Goal: Check status: Check status

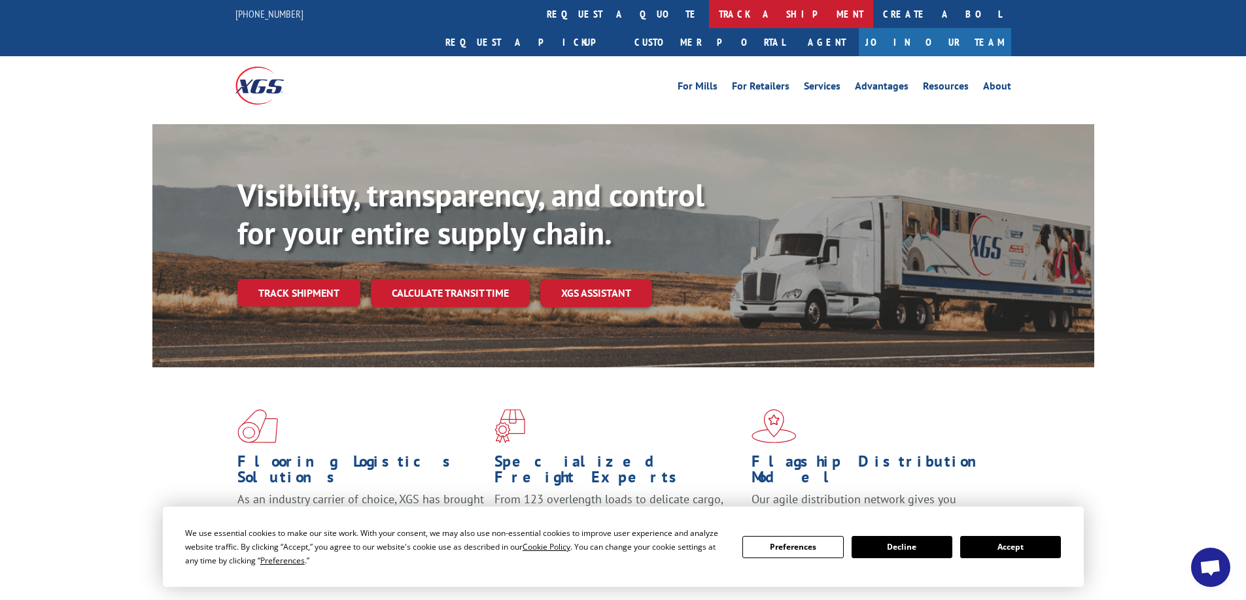
click at [709, 7] on link "track a shipment" at bounding box center [791, 14] width 164 height 28
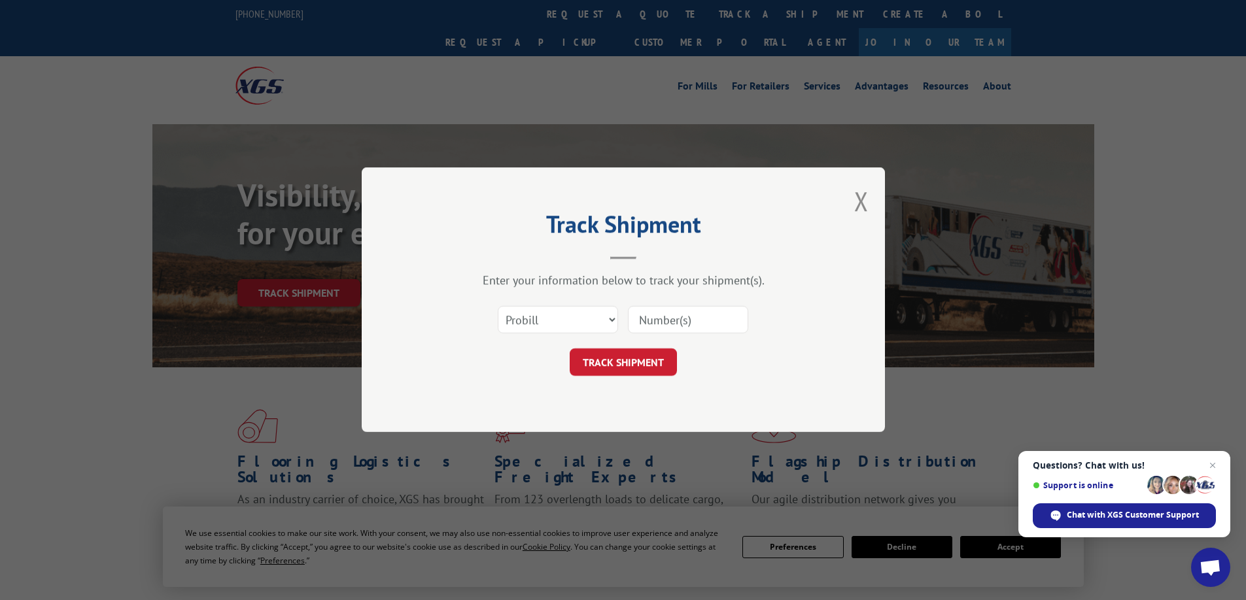
click at [648, 316] on input at bounding box center [688, 320] width 120 height 27
paste input "0740929"
type input "0740929"
click at [616, 361] on button "TRACK SHIPMENT" at bounding box center [623, 362] width 107 height 27
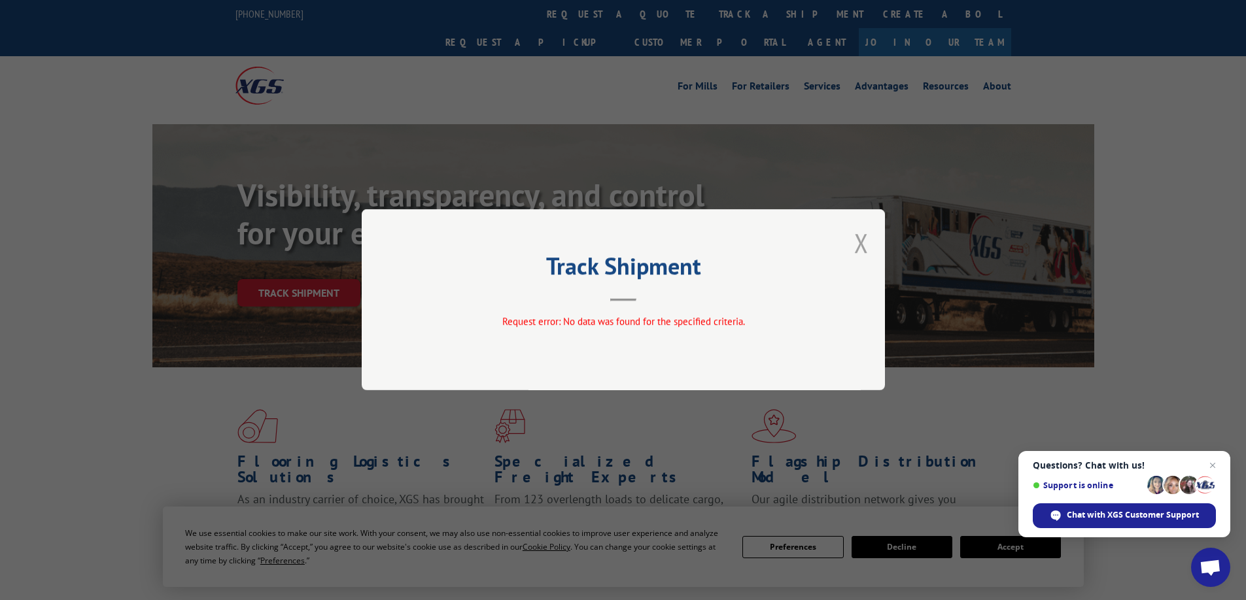
click at [864, 241] on button "Close modal" at bounding box center [861, 243] width 14 height 35
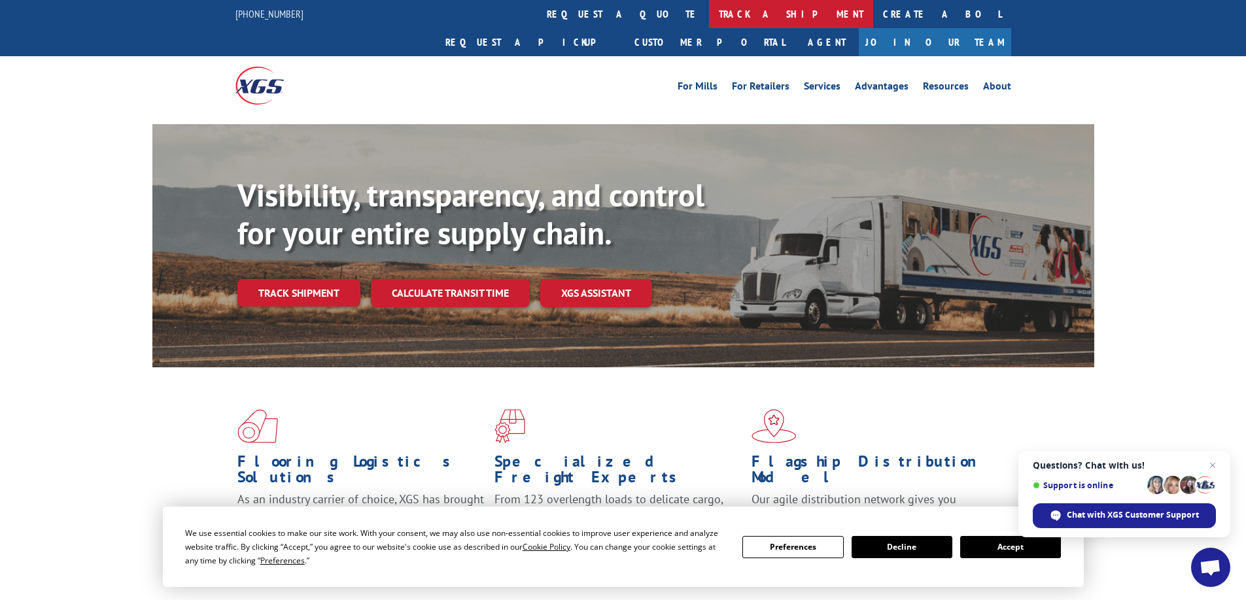
click at [709, 9] on link "track a shipment" at bounding box center [791, 14] width 164 height 28
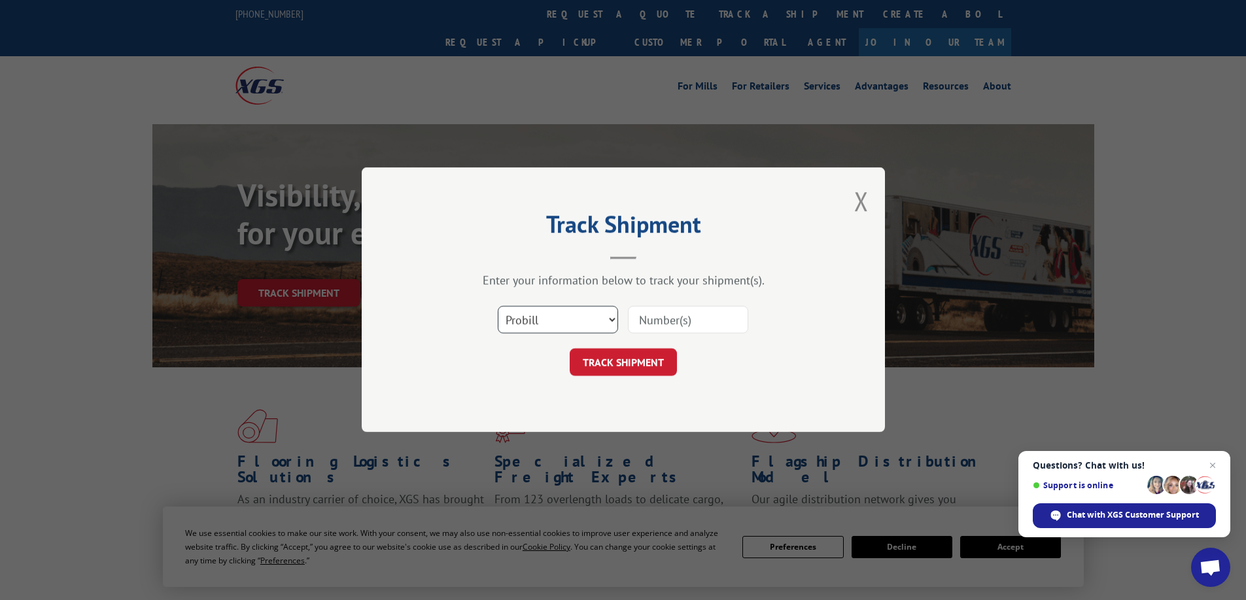
click at [609, 320] on select "Select category... Probill BOL PO" at bounding box center [558, 320] width 120 height 27
select select "bol"
click at [498, 307] on select "Select category... Probill BOL PO" at bounding box center [558, 320] width 120 height 27
click at [661, 327] on input at bounding box center [688, 320] width 120 height 27
paste input "0740929"
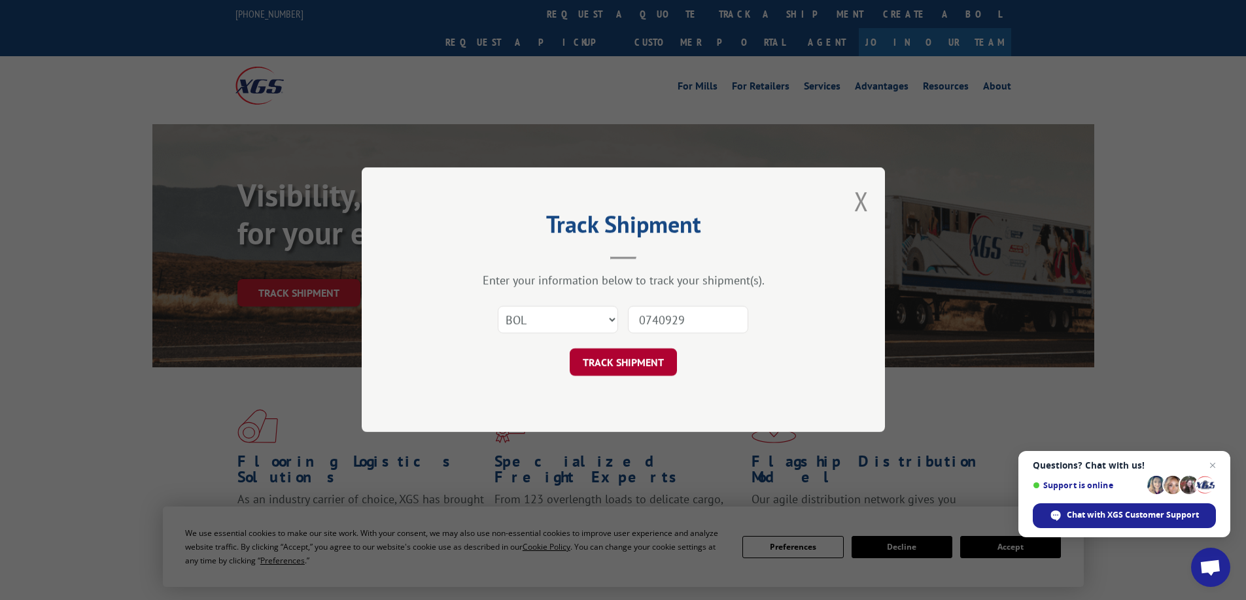
type input "0740929"
click at [617, 363] on button "TRACK SHIPMENT" at bounding box center [623, 362] width 107 height 27
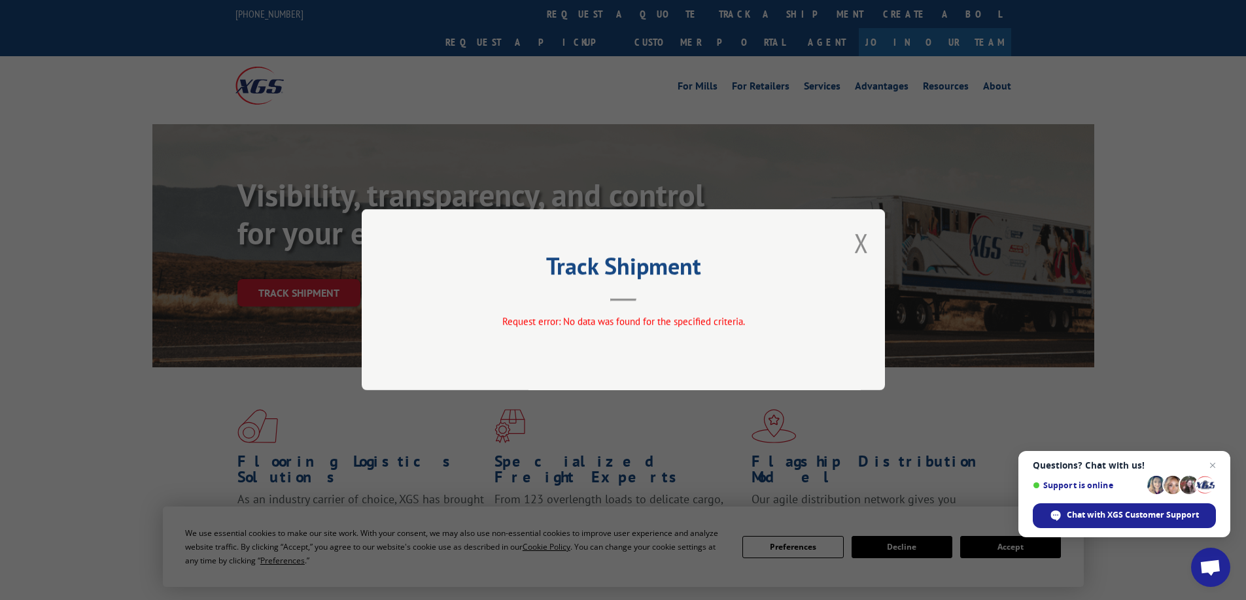
click at [869, 239] on div "Track Shipment Request error: No data was found for the specified criteria." at bounding box center [623, 299] width 523 height 181
click at [859, 243] on button "Close modal" at bounding box center [861, 243] width 14 height 35
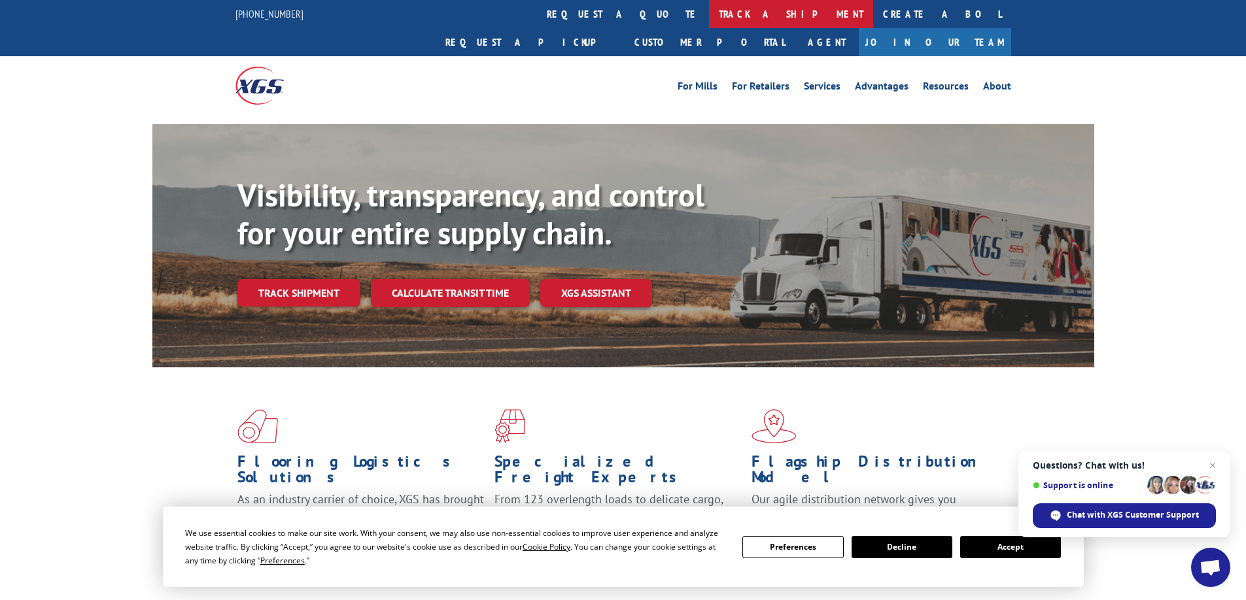
click at [709, 7] on link "track a shipment" at bounding box center [791, 14] width 164 height 28
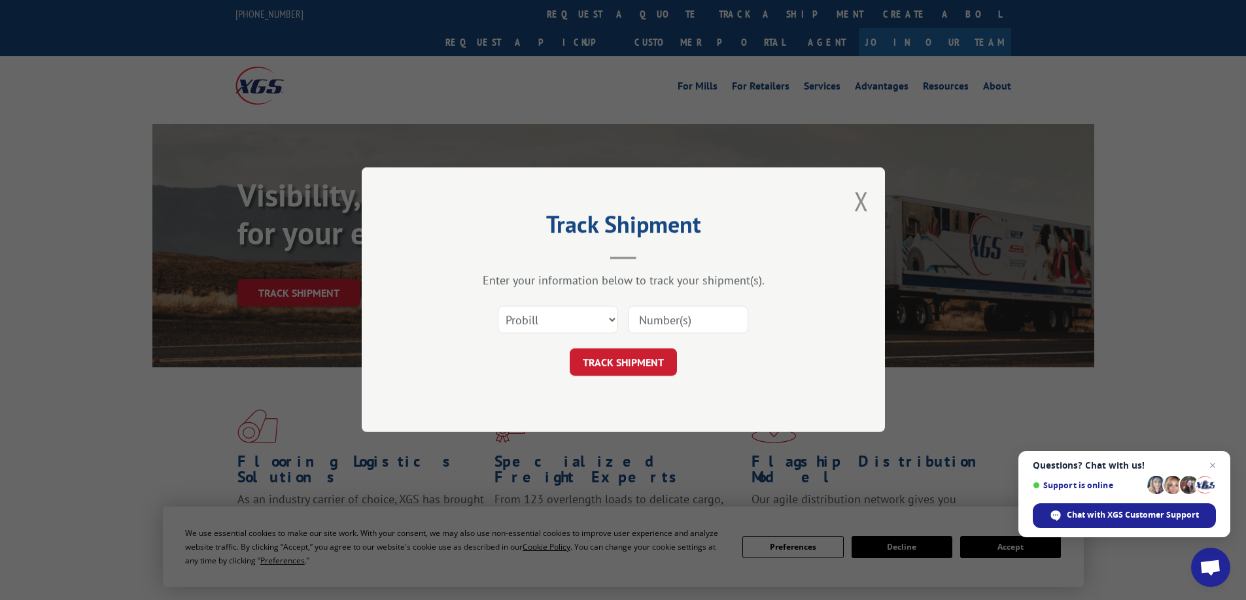
click at [655, 322] on input at bounding box center [688, 320] width 120 height 27
type input "17119859"
click button "TRACK SHIPMENT" at bounding box center [623, 362] width 107 height 27
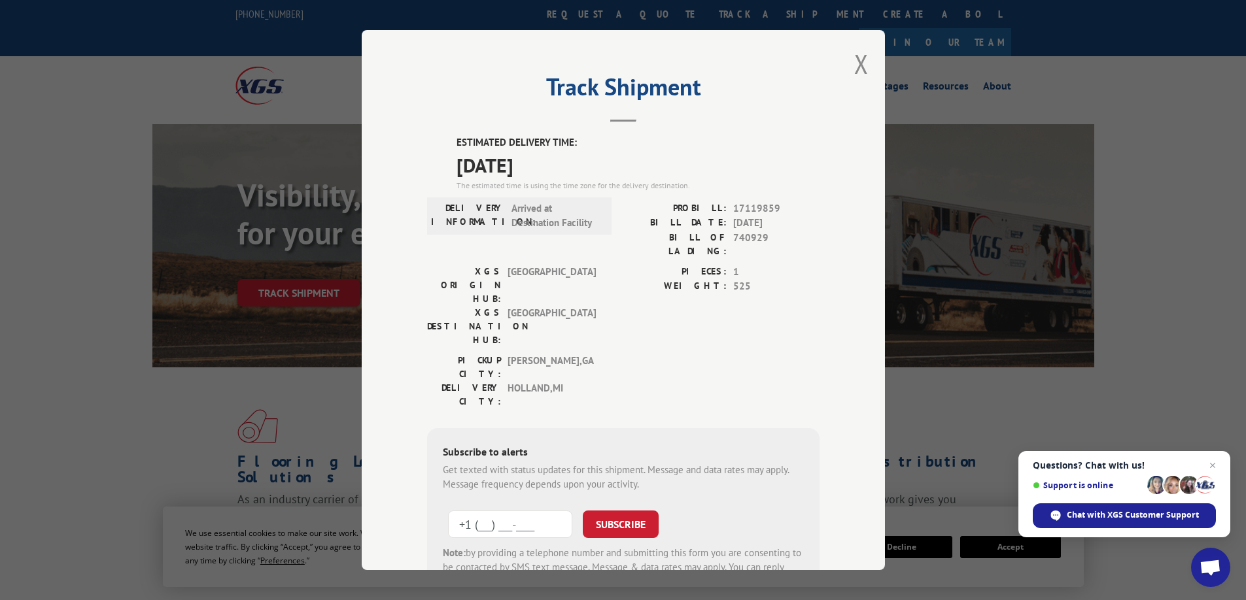
click at [483, 510] on input "+1 (___) ___-____" at bounding box center [510, 523] width 124 height 27
type input "[PHONE_NUMBER]"
click at [627, 510] on button "SUBSCRIBE" at bounding box center [621, 523] width 76 height 27
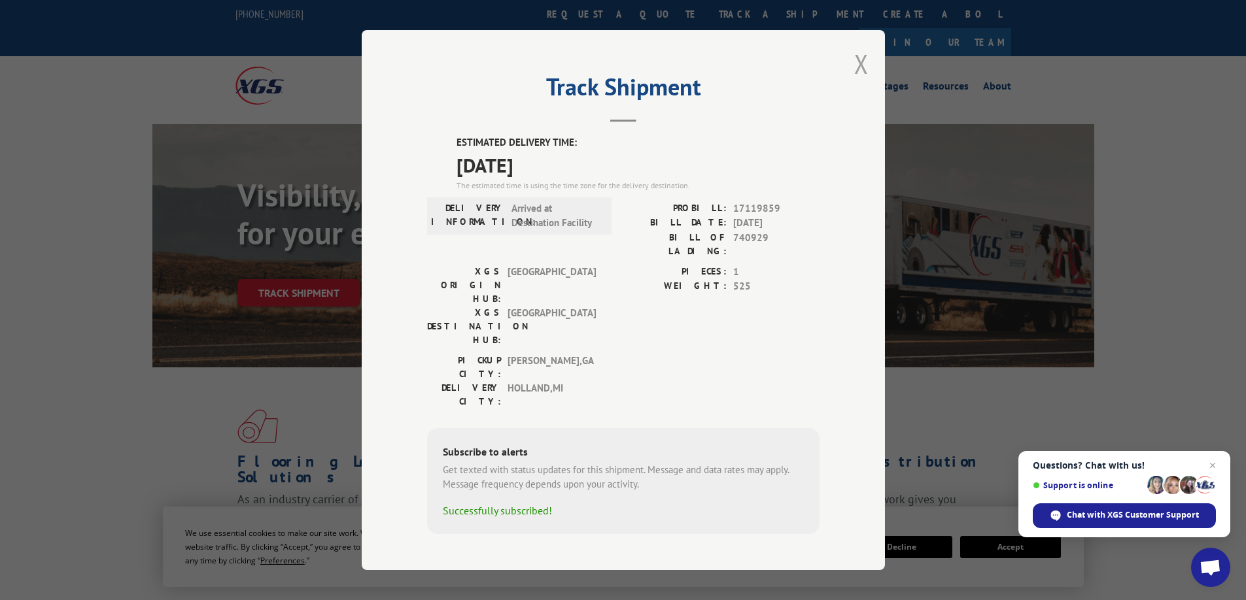
click at [867, 70] on button "Close modal" at bounding box center [861, 63] width 14 height 35
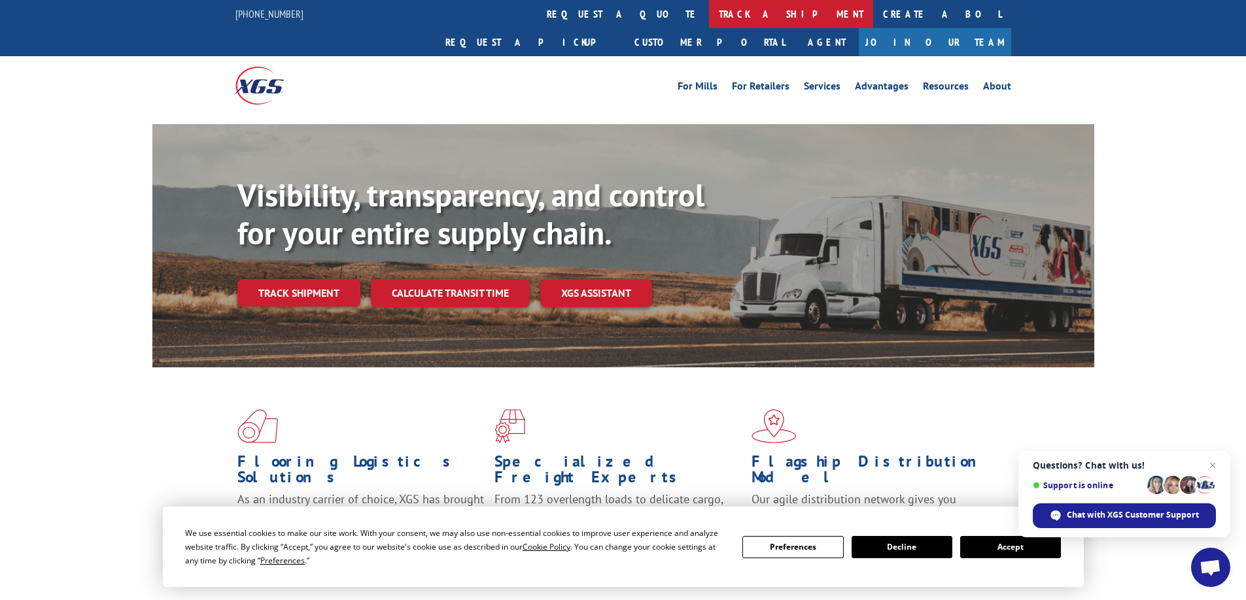
click at [709, 14] on link "track a shipment" at bounding box center [791, 14] width 164 height 28
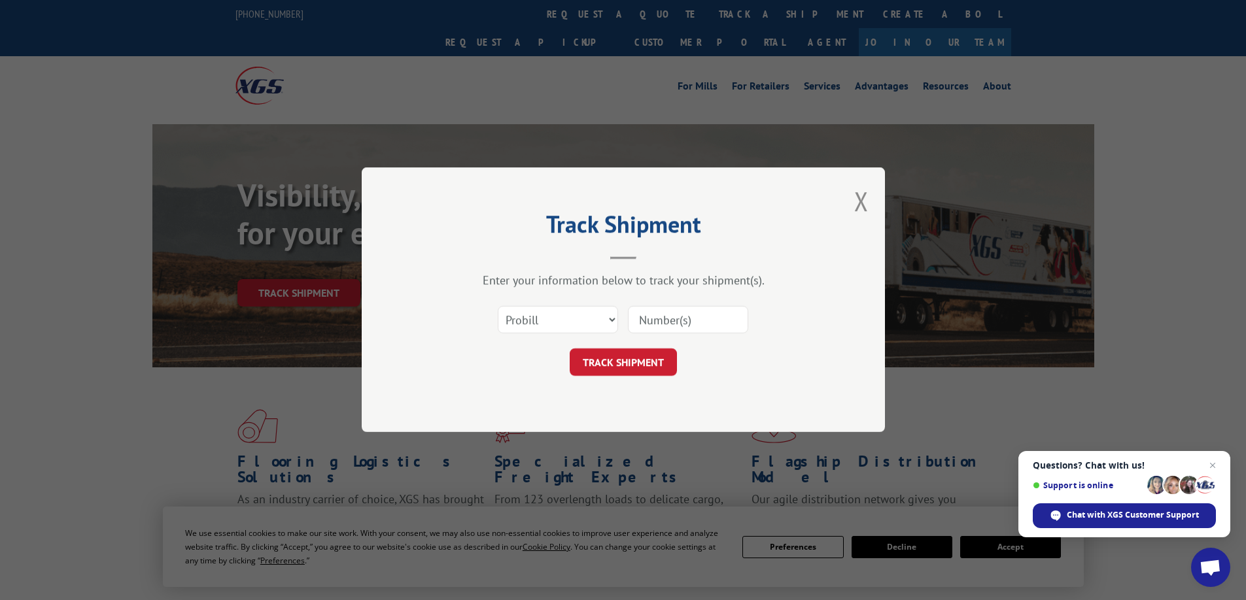
click at [652, 315] on input at bounding box center [688, 320] width 120 height 27
type input "17119859"
click at [642, 355] on button "TRACK SHIPMENT" at bounding box center [623, 362] width 107 height 27
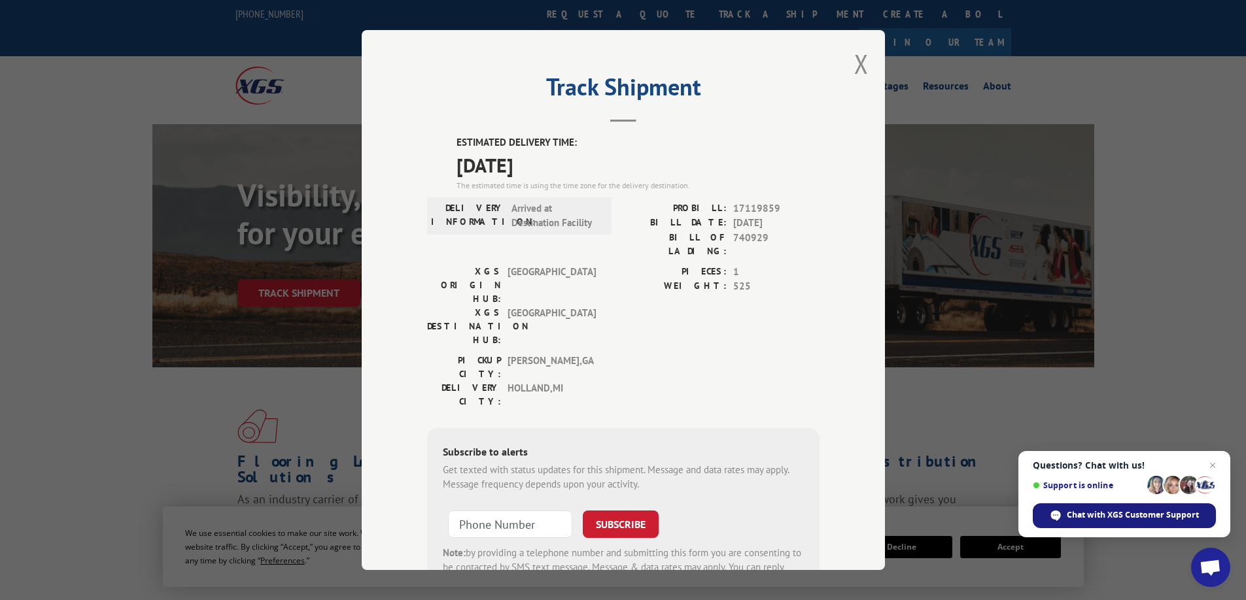
click at [1110, 515] on span "Chat with XGS Customer Support" at bounding box center [1133, 516] width 132 height 12
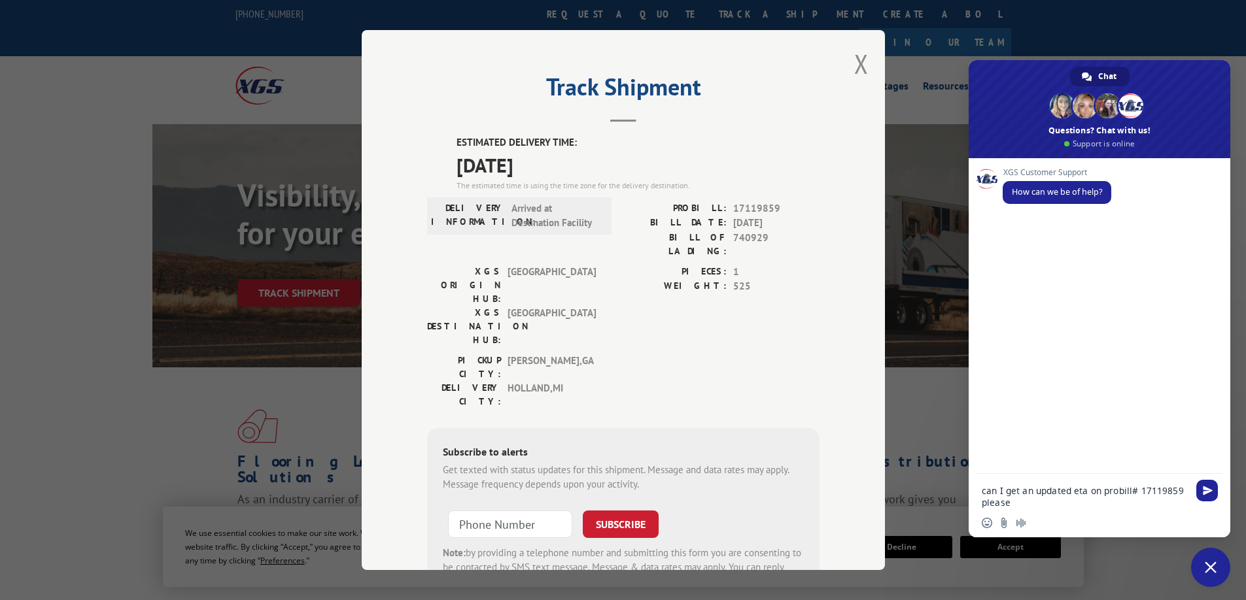
type textarea "can I get an updated eta on probill# 17119859 please?"
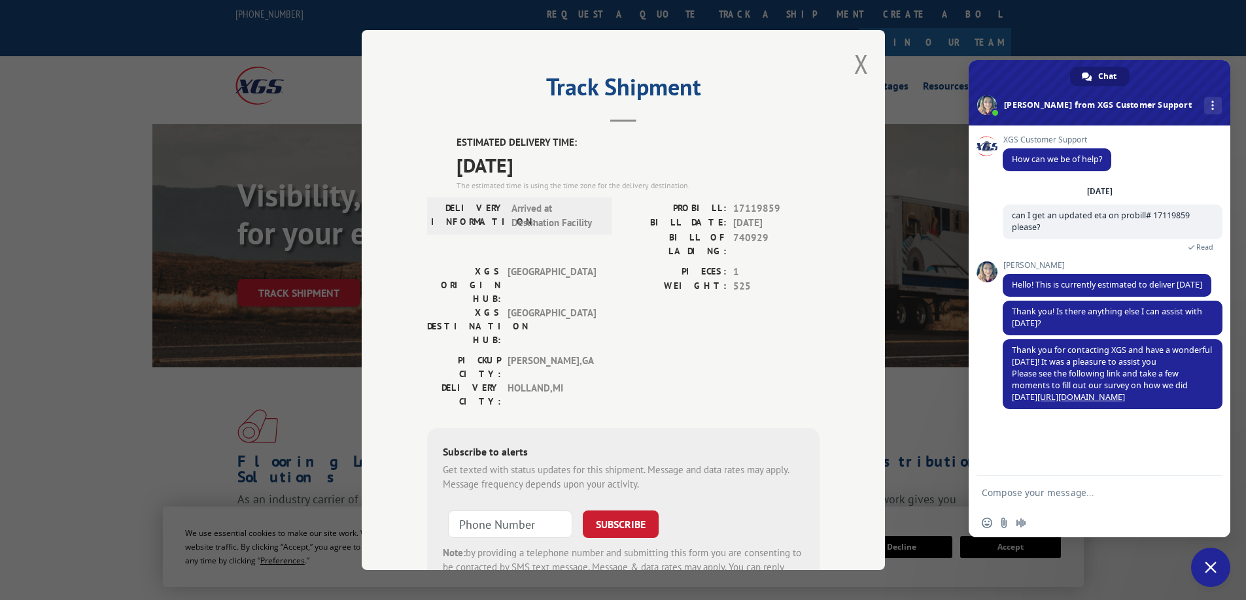
click at [1214, 569] on span "Close chat" at bounding box center [1211, 568] width 12 height 12
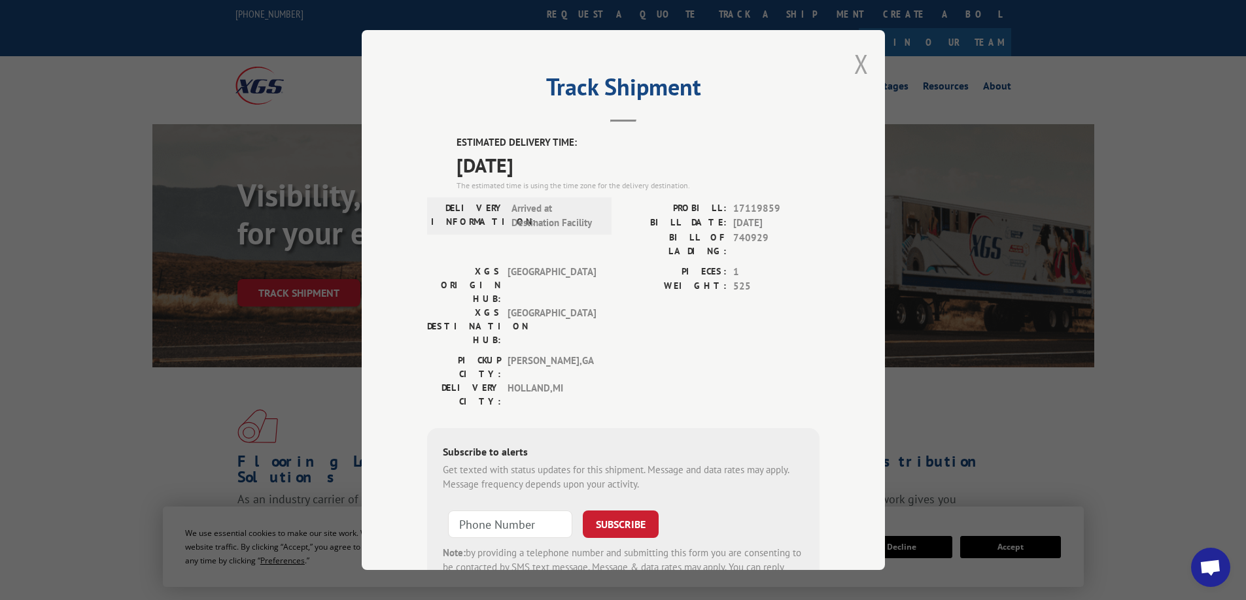
click at [856, 67] on button "Close modal" at bounding box center [861, 63] width 14 height 35
